Goal: Navigation & Orientation: Find specific page/section

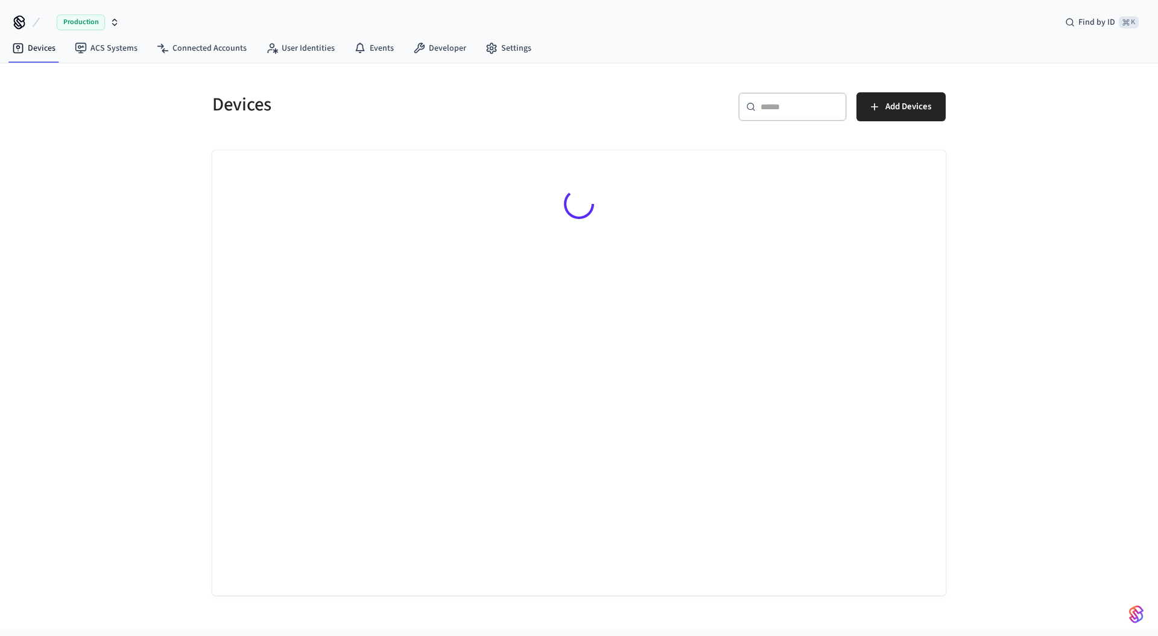
click at [114, 102] on div "Devices ​ ​ Add Devices" at bounding box center [579, 346] width 1158 height 566
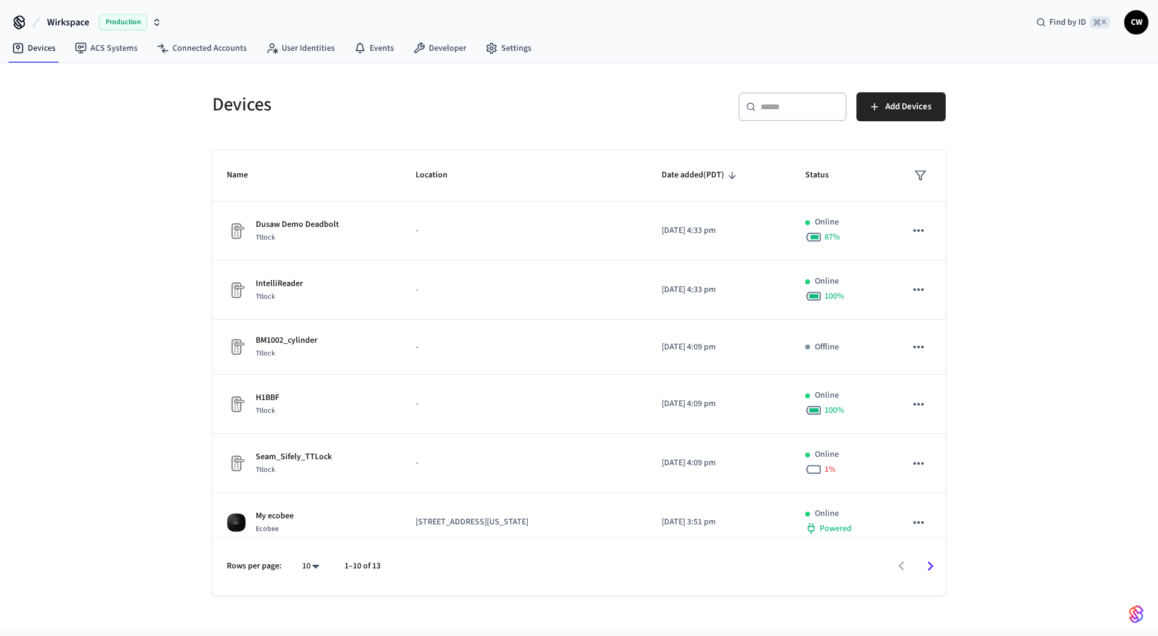
click at [113, 24] on span "Production" at bounding box center [123, 22] width 48 height 16
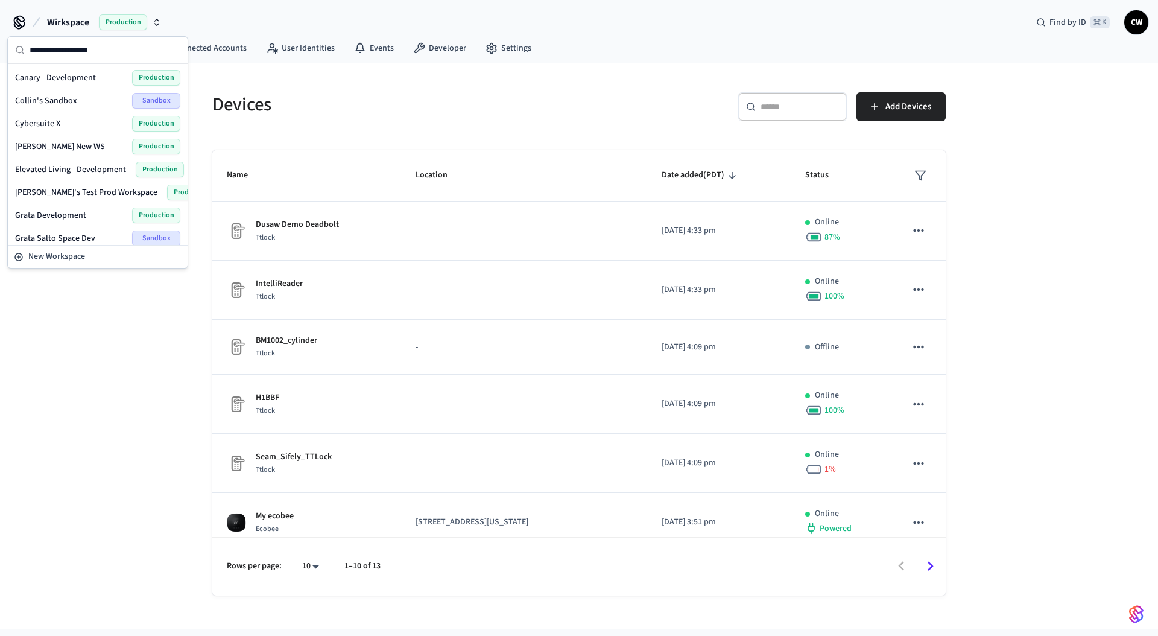
click at [113, 24] on span "Production" at bounding box center [123, 22] width 48 height 16
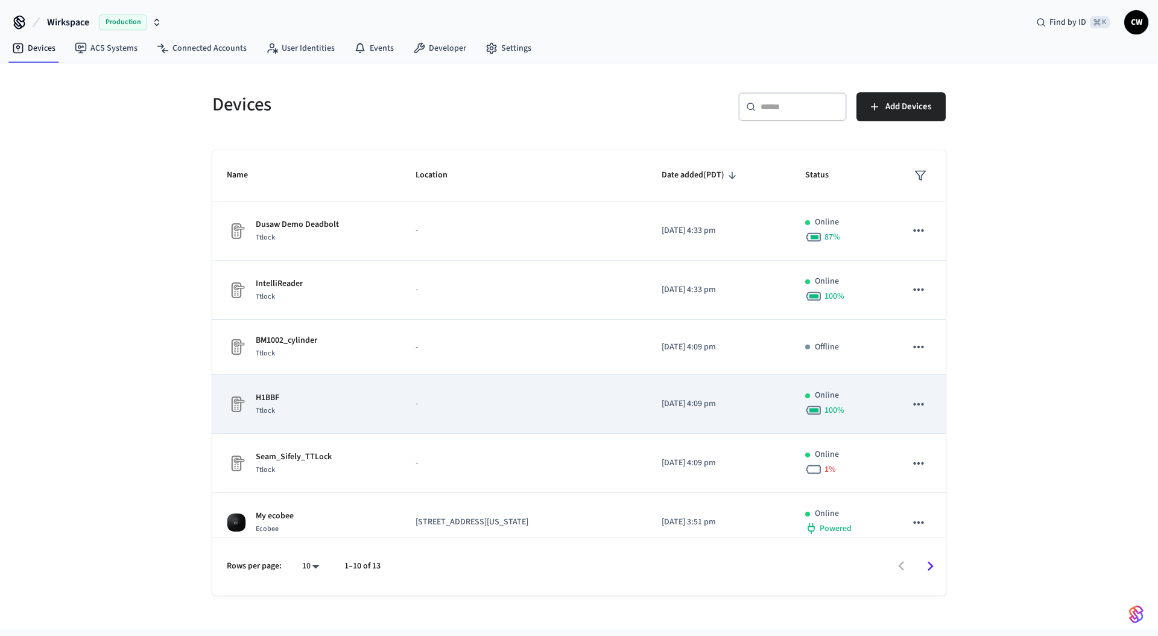
scroll to position [247, 0]
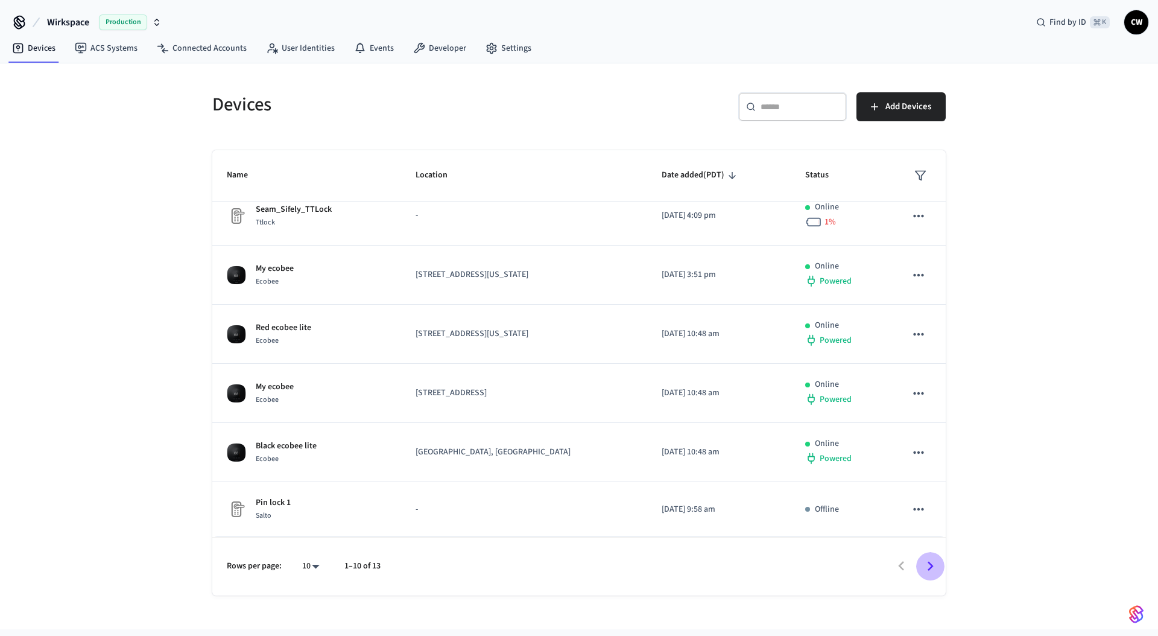
click at [939, 570] on icon "Go to next page" at bounding box center [930, 566] width 19 height 19
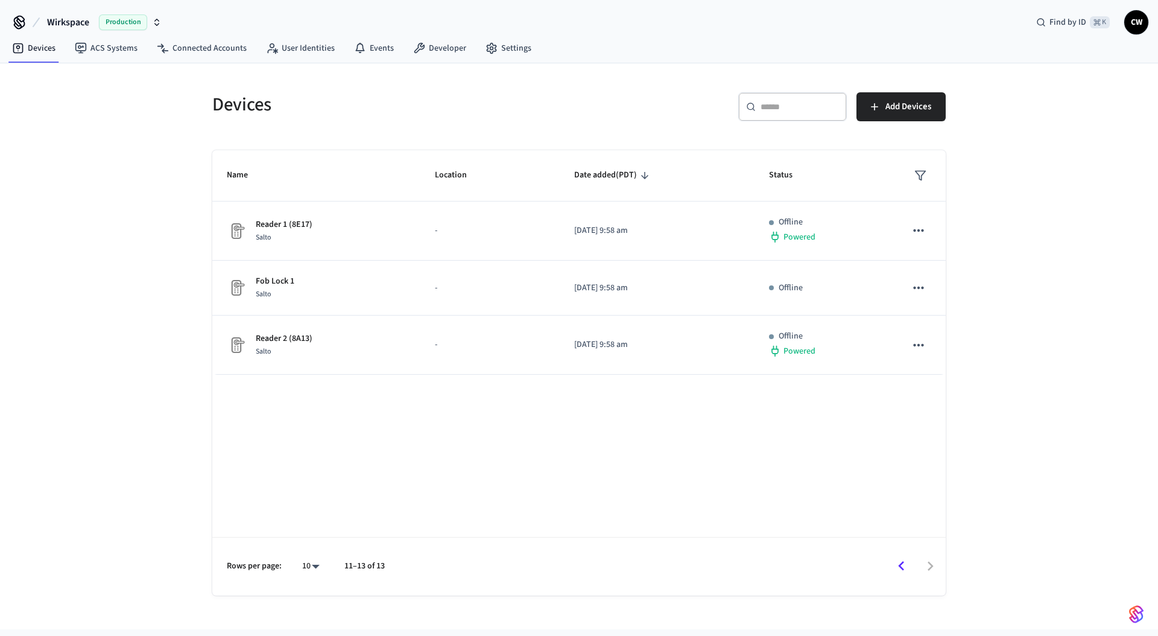
click at [135, 419] on div "Devices ​ ​ Add Devices Name Location Date added (PDT) Status Reader 1 (8E17) S…" at bounding box center [579, 346] width 1158 height 566
click at [232, 41] on link "Connected Accounts" at bounding box center [201, 48] width 109 height 22
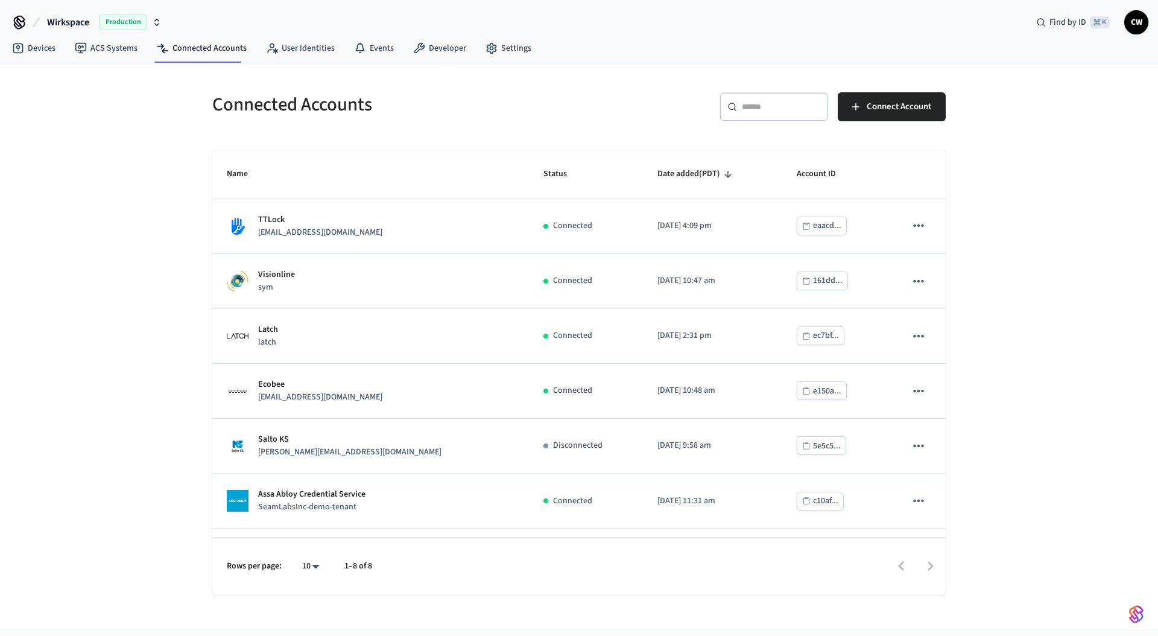
click at [74, 19] on span "Wirkspace" at bounding box center [68, 22] width 42 height 14
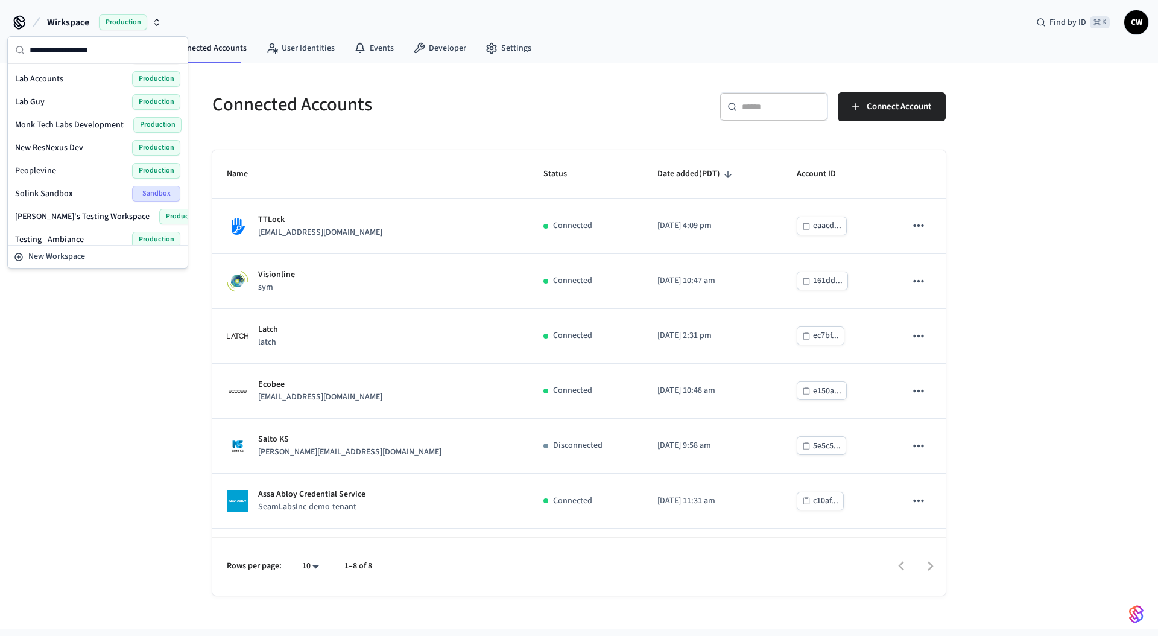
scroll to position [511, 0]
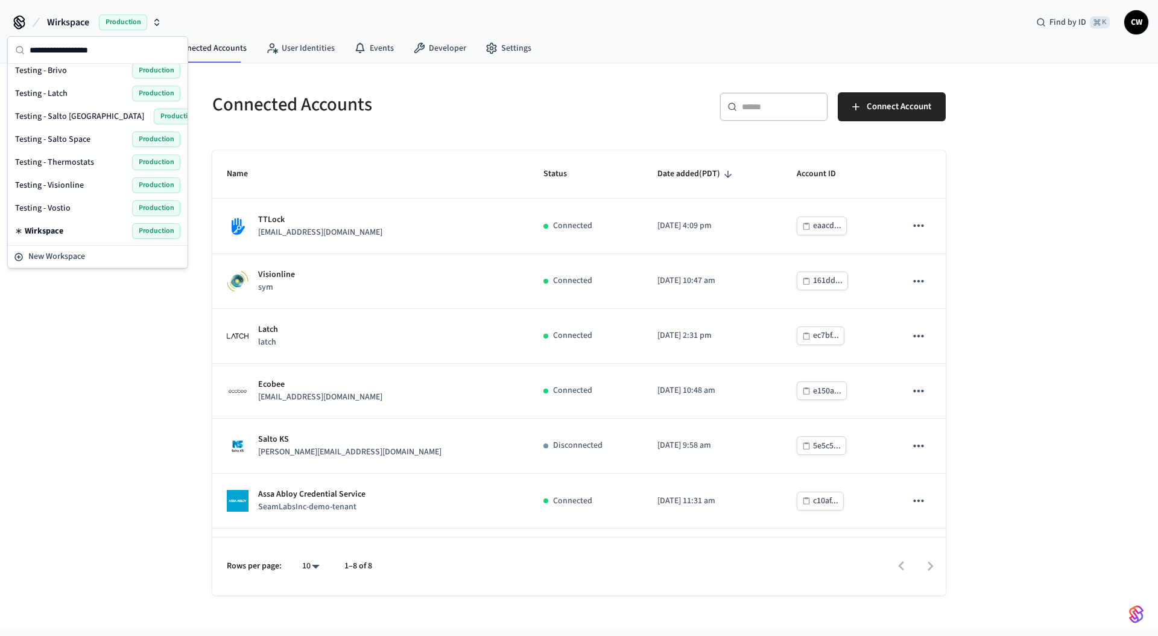
click at [87, 138] on span "Testing - Salto Space" at bounding box center [52, 139] width 75 height 12
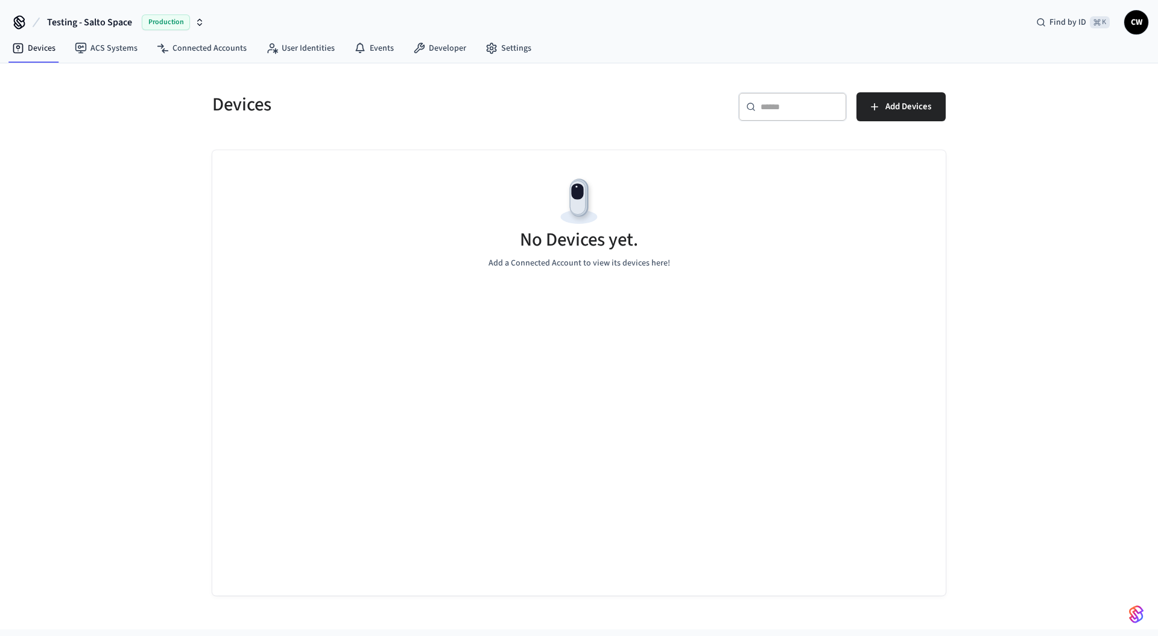
click at [122, 184] on div "Devices ​ ​ Add Devices No Devices yet. Add a Connected Account to view its dev…" at bounding box center [579, 346] width 1158 height 566
click at [121, 45] on link "ACS Systems" at bounding box center [106, 48] width 82 height 22
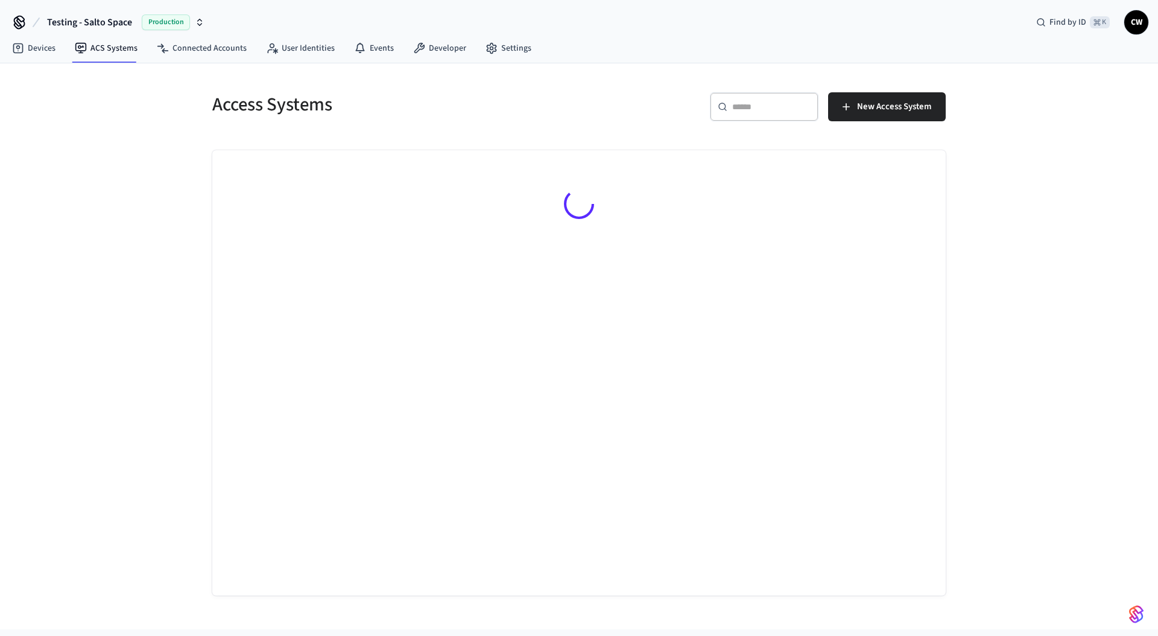
click at [107, 253] on div "Access Systems ​ ​ New Access System" at bounding box center [579, 346] width 1158 height 566
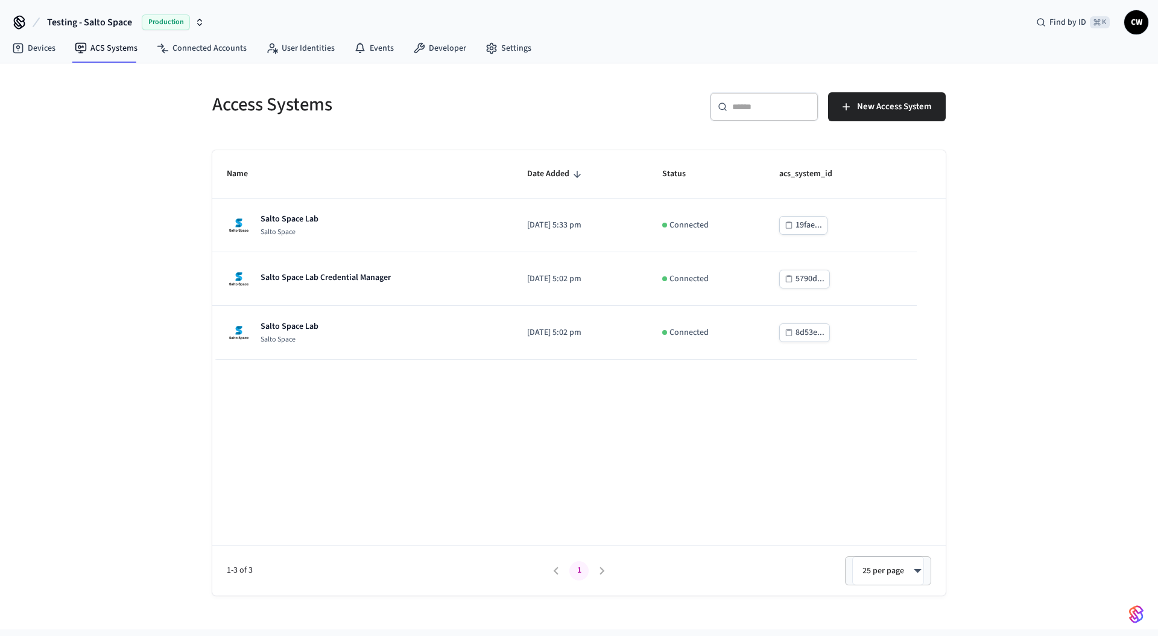
click at [607, 115] on div "​ ​ New Access System" at bounding box center [765, 111] width 359 height 39
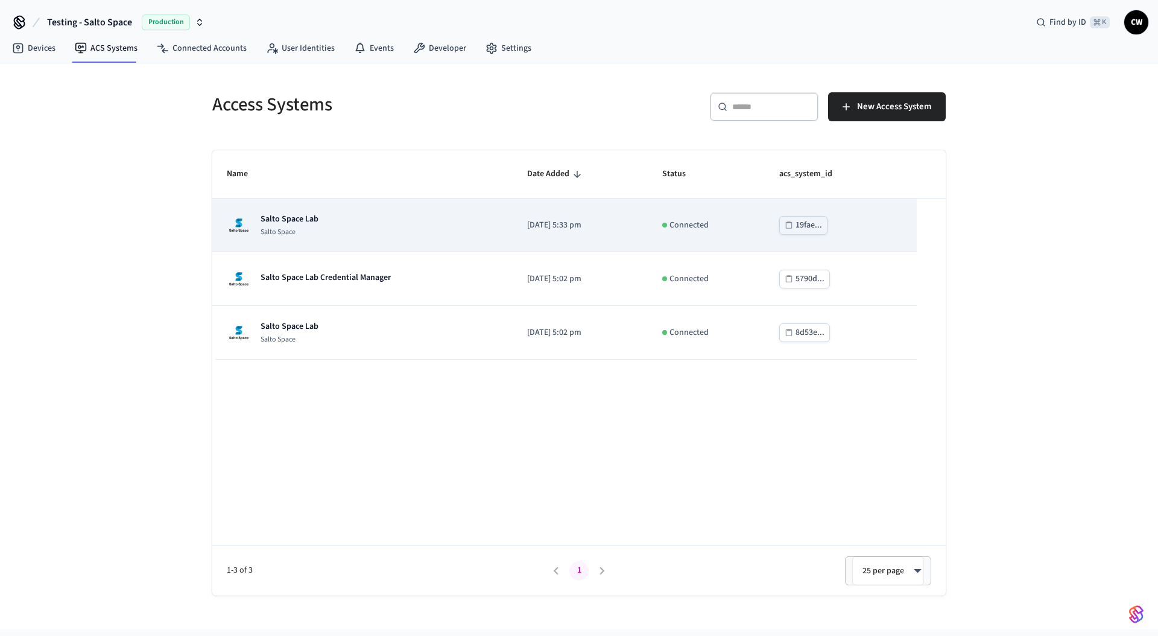
click at [807, 229] on div "19fae..." at bounding box center [809, 225] width 27 height 15
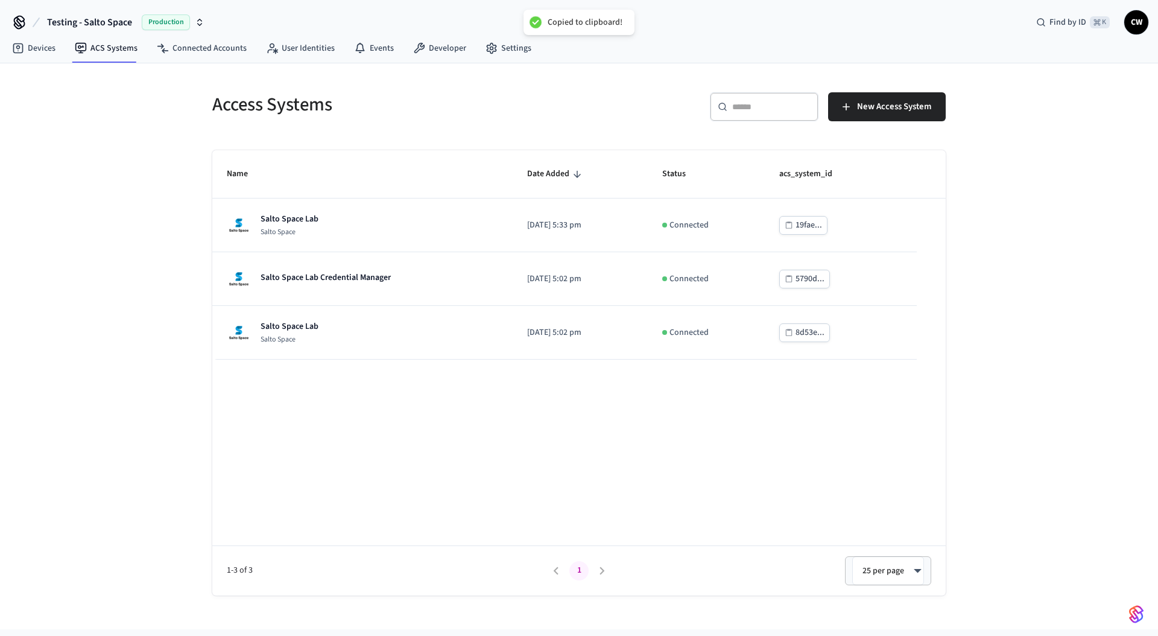
click at [580, 124] on div "​ ​ New Access System" at bounding box center [759, 104] width 374 height 53
click at [106, 262] on div "Access Systems ​ ​ New Access System Name Date Added Status acs_system_id Salto…" at bounding box center [579, 346] width 1158 height 566
click at [874, 97] on button "New Access System" at bounding box center [887, 106] width 118 height 29
click at [179, 383] on div "Access Systems ​ ​ New Access System Name Date Added Status acs_system_id Salto…" at bounding box center [579, 346] width 1158 height 566
click at [186, 46] on link "Connected Accounts" at bounding box center [201, 48] width 109 height 22
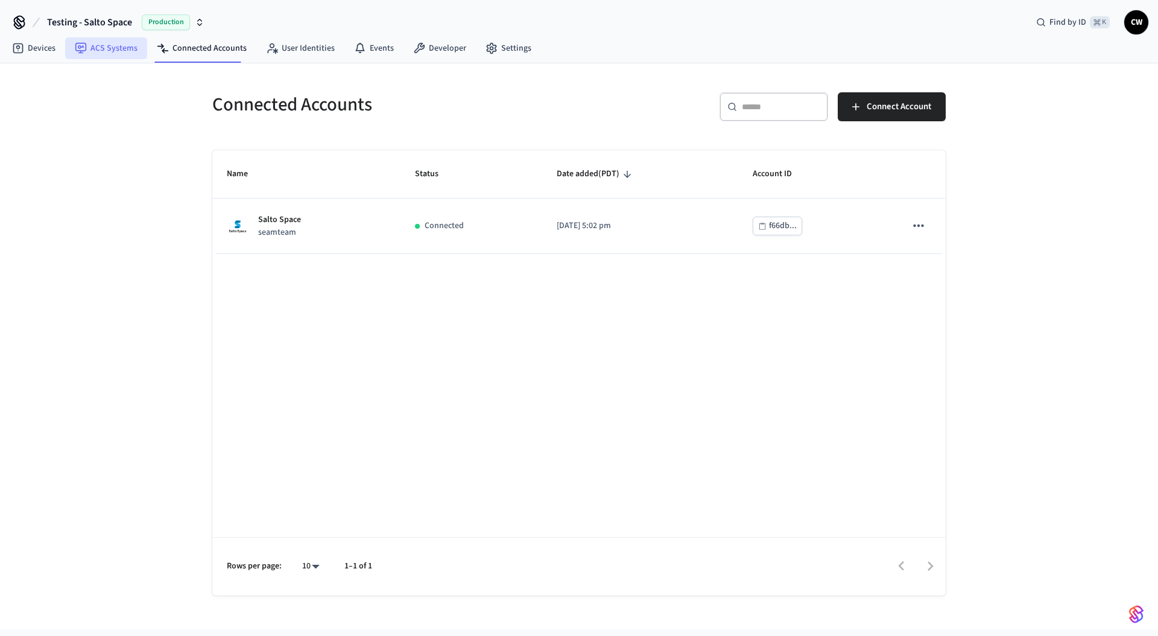
click at [110, 45] on link "ACS Systems" at bounding box center [106, 48] width 82 height 22
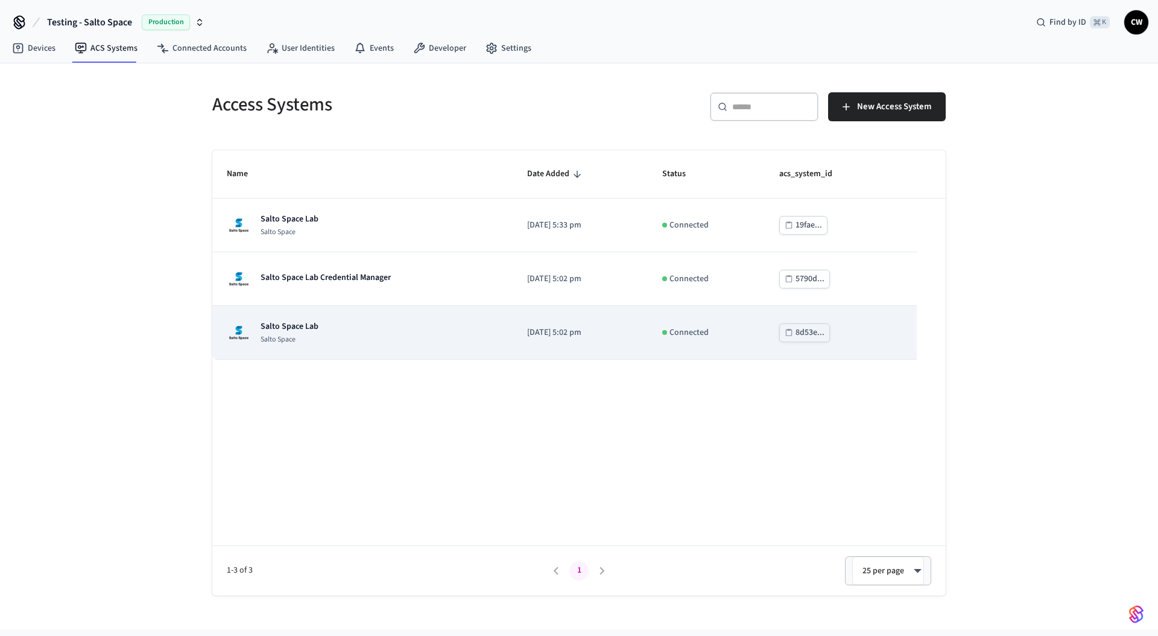
click at [403, 351] on td "Salto Space Lab Salto Space" at bounding box center [362, 333] width 300 height 54
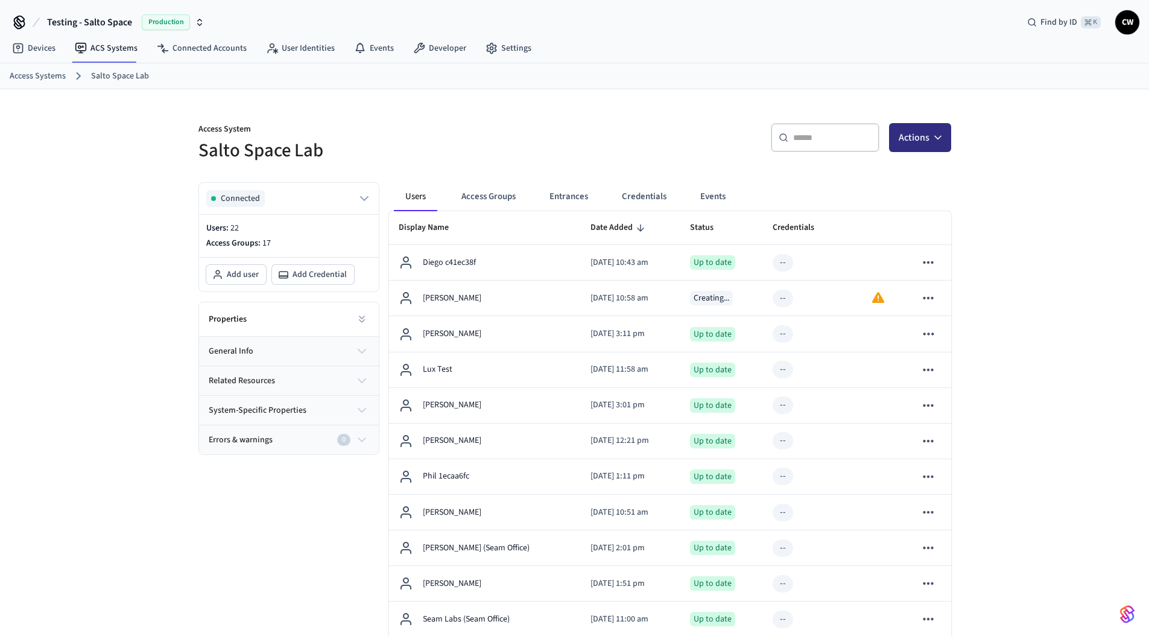
click at [917, 144] on button "Actions" at bounding box center [920, 137] width 62 height 29
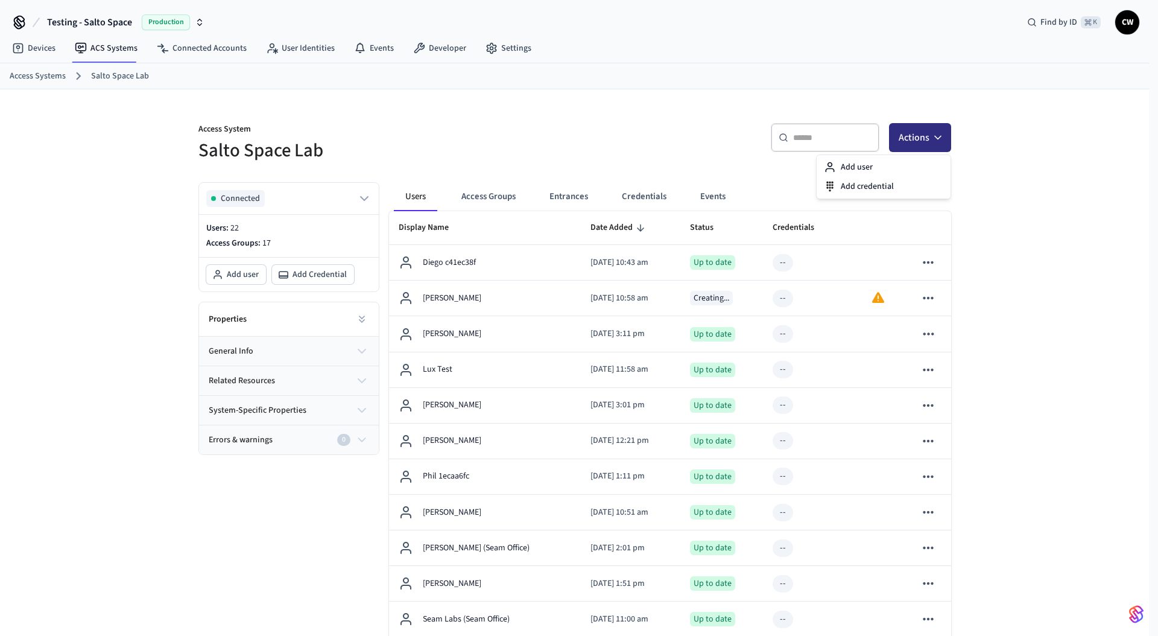
click at [925, 135] on button "Actions" at bounding box center [920, 137] width 62 height 29
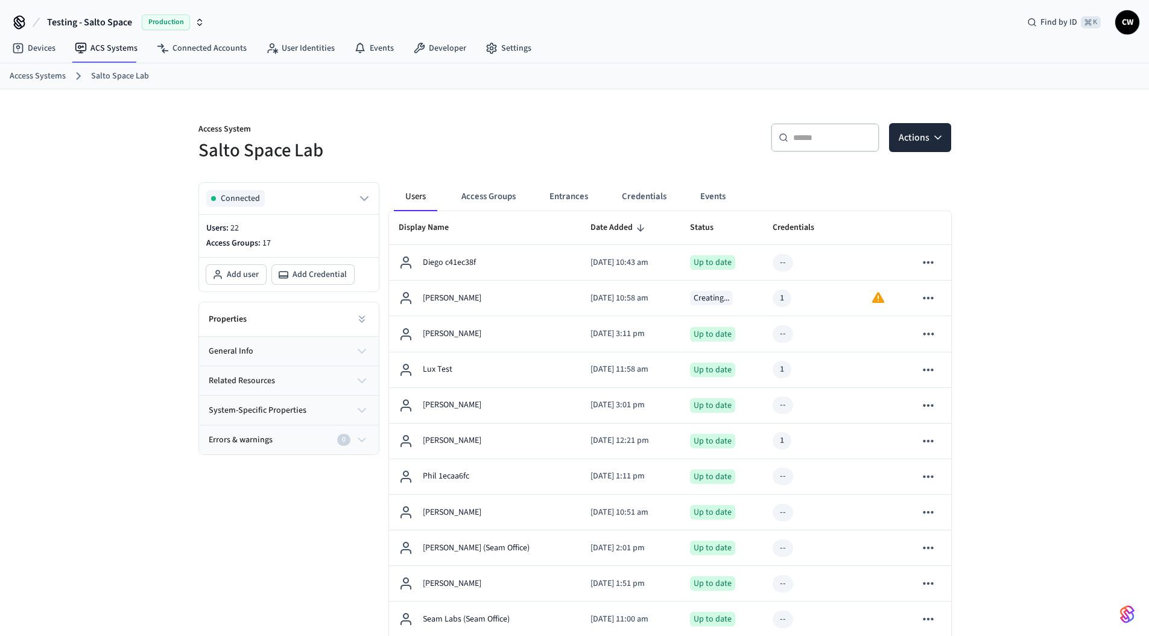
click at [591, 141] on div "​ ​ Actions" at bounding box center [766, 142] width 369 height 39
click at [83, 55] on link "ACS Systems" at bounding box center [106, 48] width 82 height 22
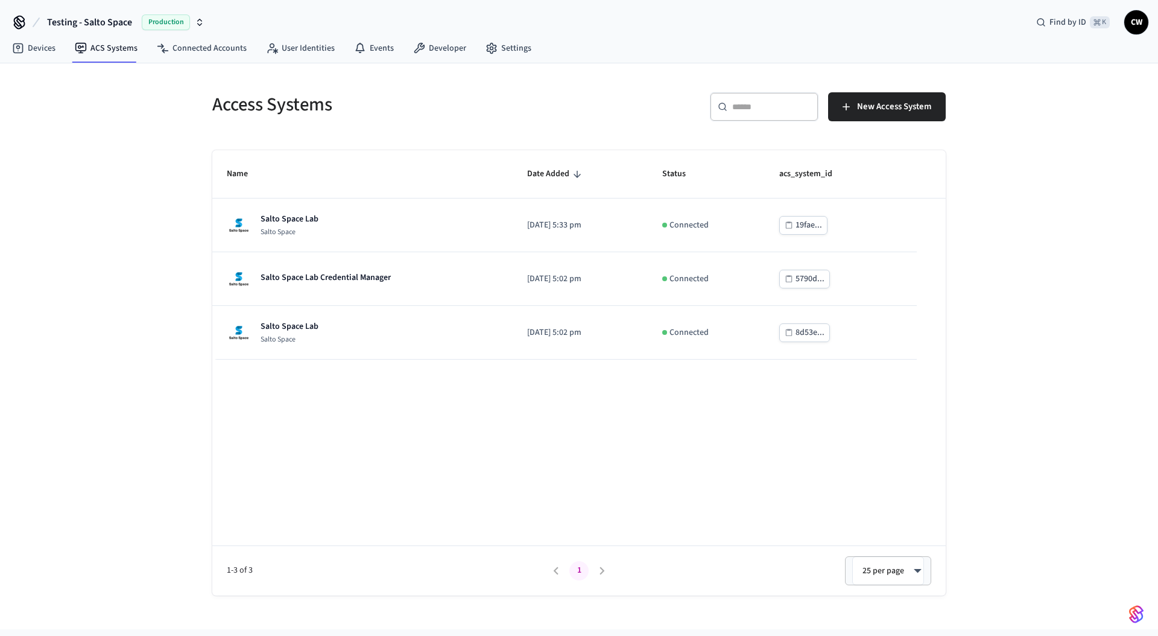
click at [134, 211] on div "Access Systems ​ ​ New Access System Name Date Added Status acs_system_id Salto…" at bounding box center [579, 346] width 1158 height 566
